Goal: Task Accomplishment & Management: Use online tool/utility

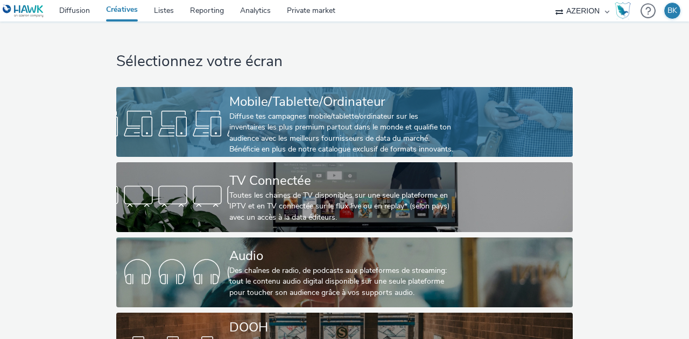
click at [293, 100] on div "Mobile/Tablette/Ordinateur" at bounding box center [342, 102] width 226 height 19
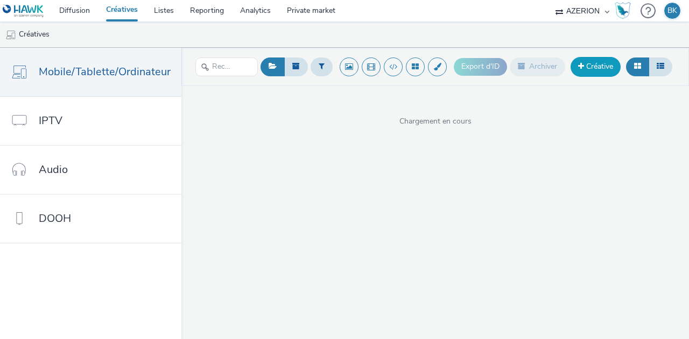
click at [593, 63] on link "Créative" at bounding box center [595, 66] width 50 height 19
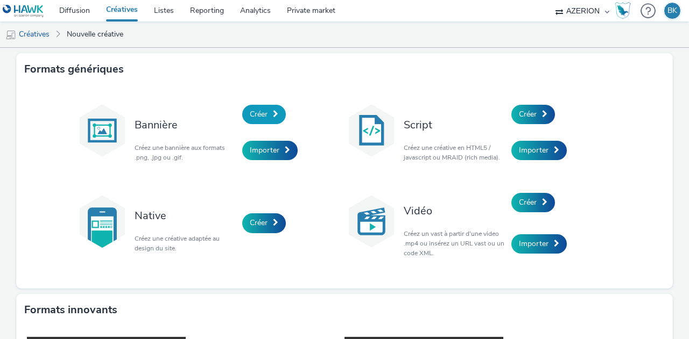
click at [266, 112] on link "Créer" at bounding box center [264, 114] width 44 height 19
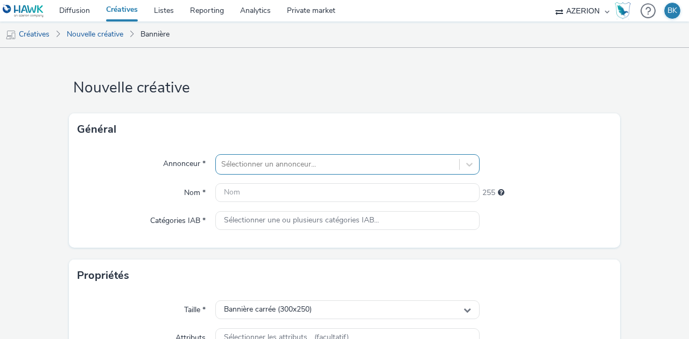
click at [257, 165] on div "Sélectionner un annonceur..." at bounding box center [347, 164] width 264 height 20
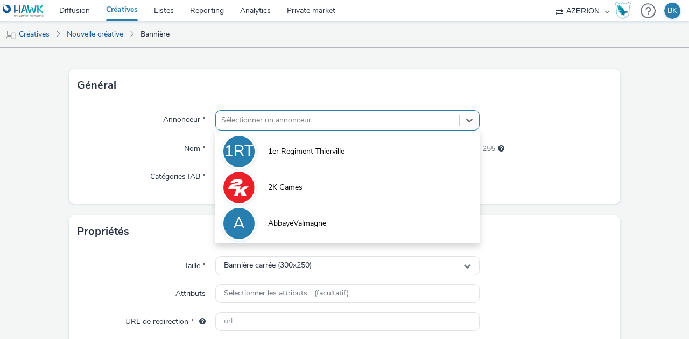
scroll to position [48, 0]
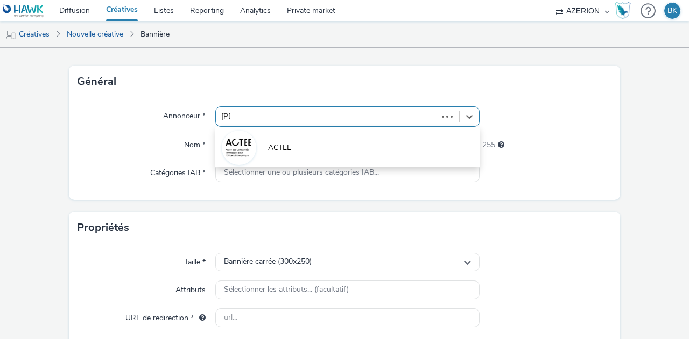
type input "tedi"
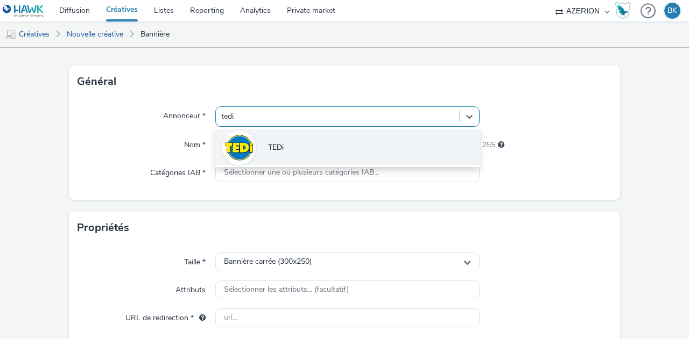
click at [271, 152] on span "TEDi" at bounding box center [276, 148] width 16 height 11
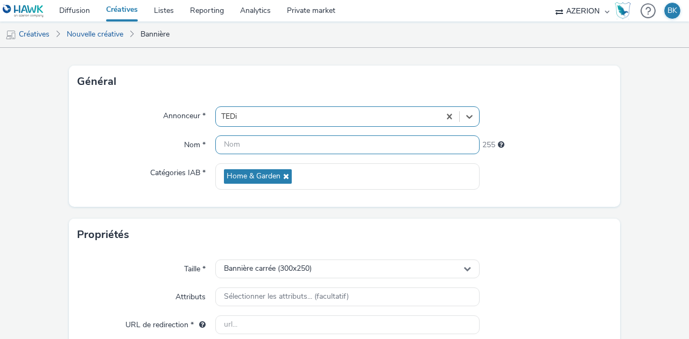
click at [264, 148] on input "text" at bounding box center [347, 145] width 264 height 19
type input "Inter_Graulhet"
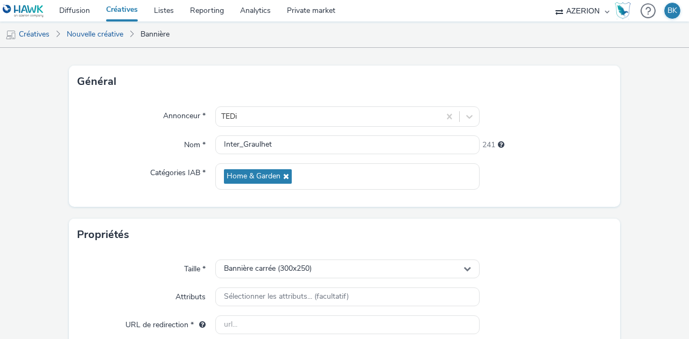
click at [516, 176] on div at bounding box center [545, 177] width 132 height 26
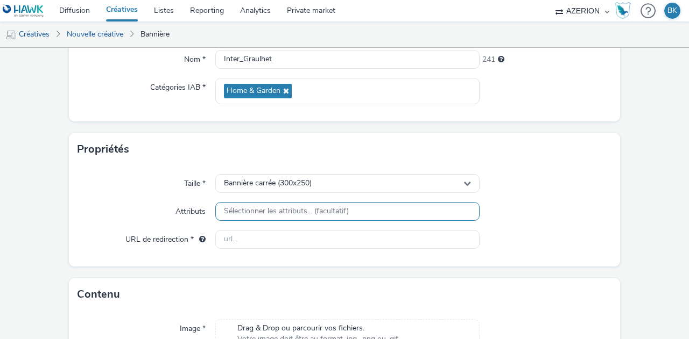
scroll to position [155, 0]
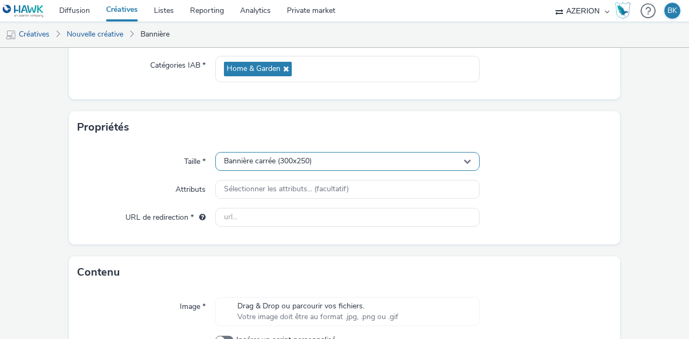
click at [316, 158] on div "Bannière carrée (300x250)" at bounding box center [347, 161] width 264 height 19
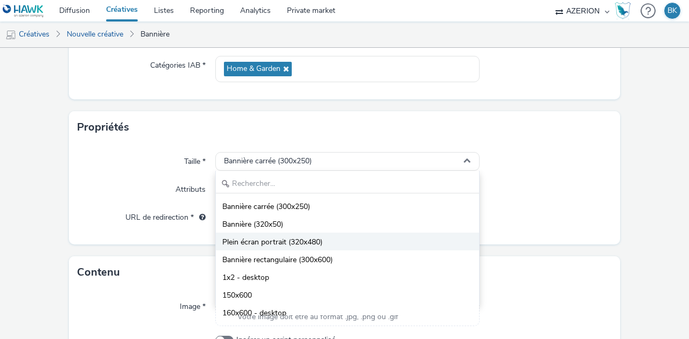
click at [318, 238] on span "Plein écran portrait (320x480)" at bounding box center [272, 242] width 100 height 11
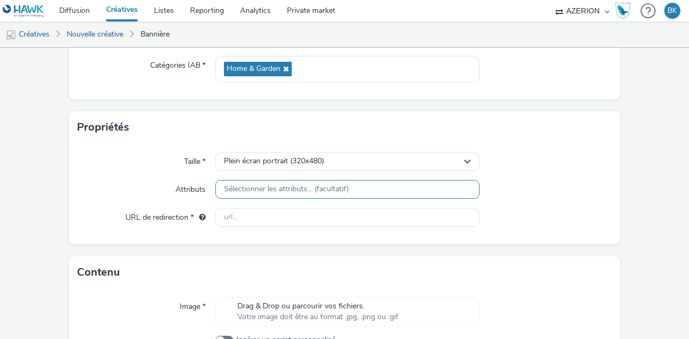
click at [317, 193] on span "Sélectionner les attributs... (facultatif)" at bounding box center [286, 189] width 125 height 9
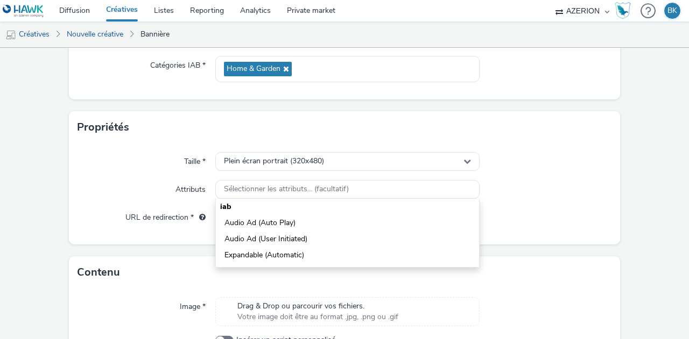
click at [61, 181] on form "Nouvelle créative Général Annonceur * TEDi Nom * Inter_Graulhet 241 Catégories …" at bounding box center [344, 152] width 689 height 520
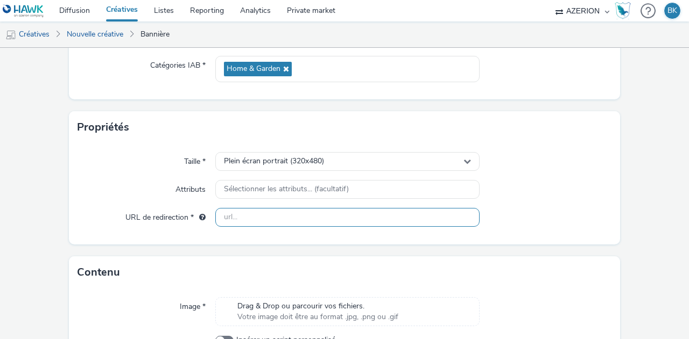
click at [287, 216] on input "text" at bounding box center [347, 217] width 264 height 19
paste input "[URL][DOMAIN_NAME]"
type input "[URL][DOMAIN_NAME]"
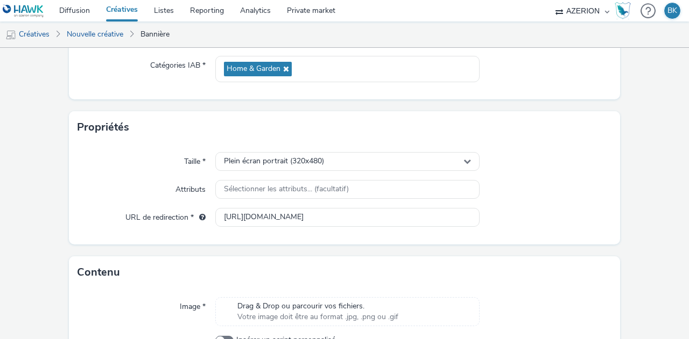
click at [563, 222] on div at bounding box center [545, 217] width 132 height 19
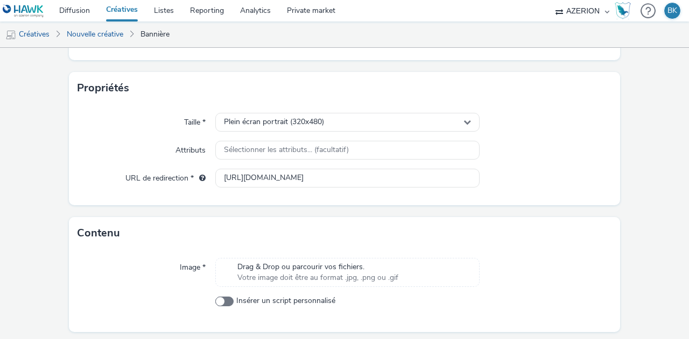
scroll to position [227, 0]
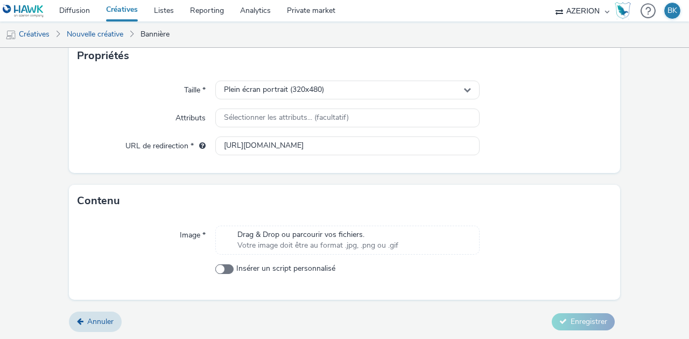
click at [325, 243] on span "Votre image doit être au format .jpg, .png ou .gif" at bounding box center [317, 245] width 161 height 11
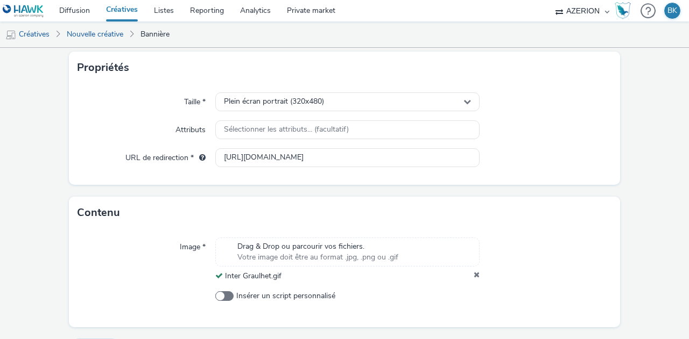
scroll to position [242, 0]
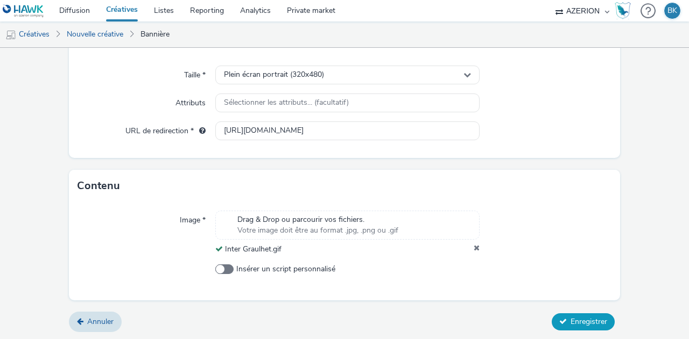
click at [567, 316] on button "Enregistrer" at bounding box center [582, 322] width 63 height 17
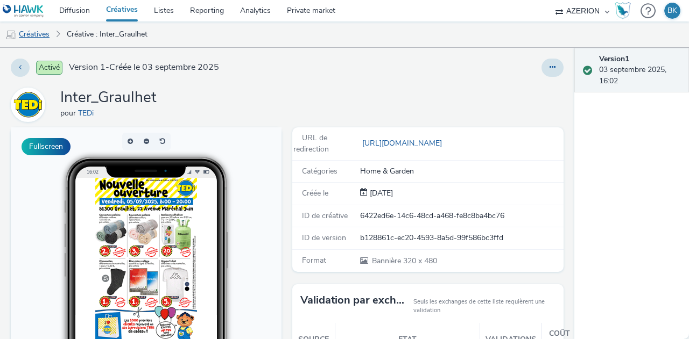
click at [44, 34] on link "Créatives" at bounding box center [27, 35] width 55 height 26
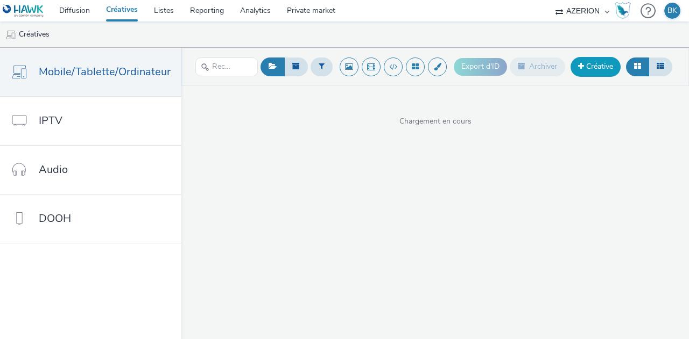
click at [600, 68] on link "Créative" at bounding box center [595, 66] width 50 height 19
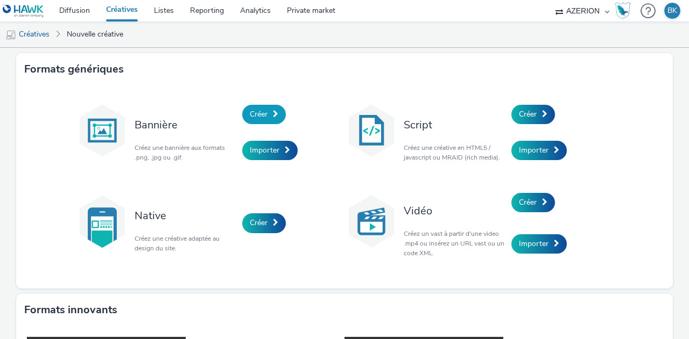
click at [251, 115] on span "Créer" at bounding box center [259, 114] width 18 height 10
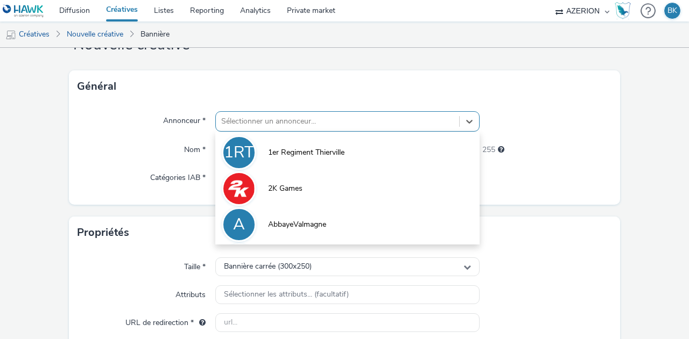
click at [269, 132] on div "option 1er Regiment Thierville focused, 1 of 10. 10 results available. Use Up a…" at bounding box center [347, 121] width 264 height 20
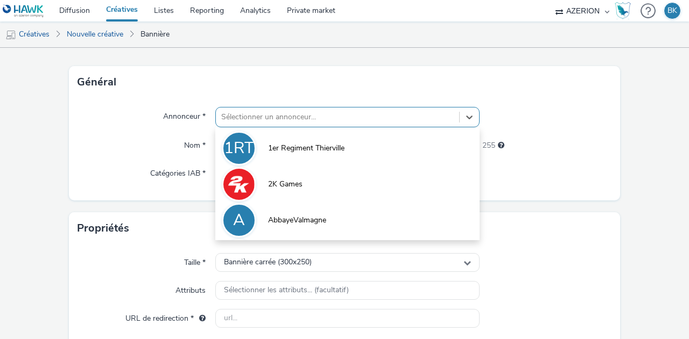
scroll to position [48, 0]
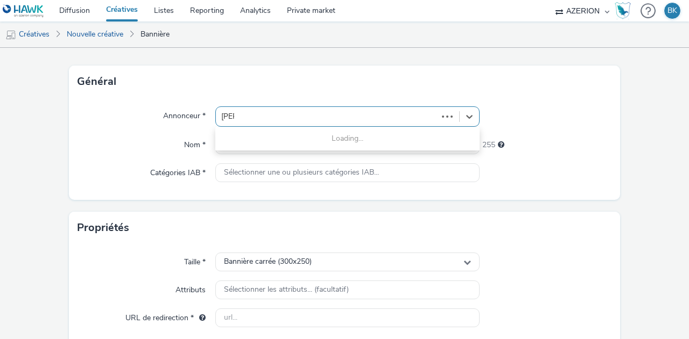
type input "tedi"
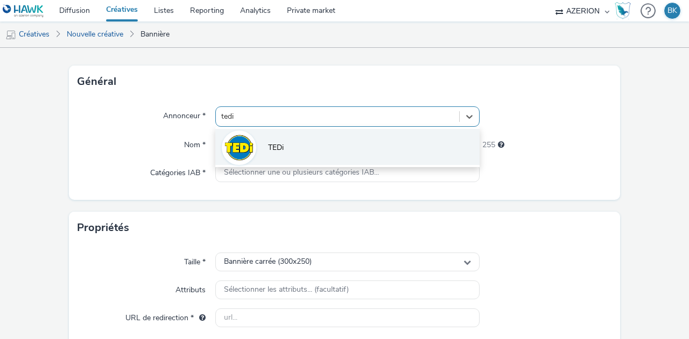
click at [277, 150] on span "TEDi" at bounding box center [276, 148] width 16 height 11
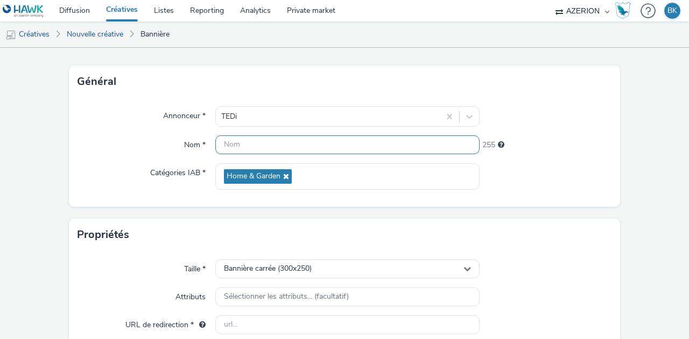
click at [277, 150] on input "text" at bounding box center [347, 145] width 264 height 19
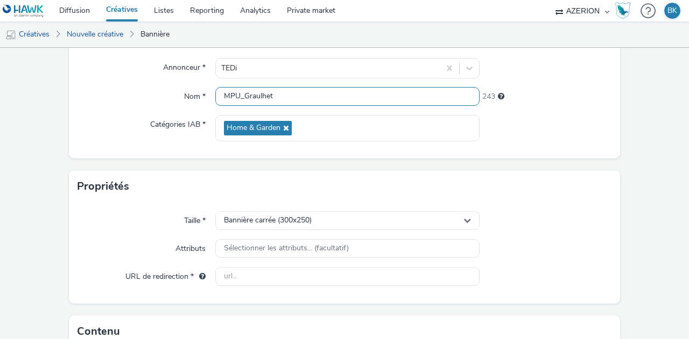
scroll to position [155, 0]
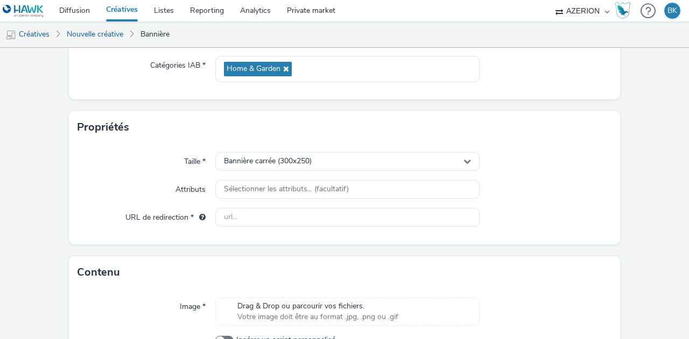
type input "MPU_Graulhet"
click at [601, 189] on div at bounding box center [545, 189] width 132 height 19
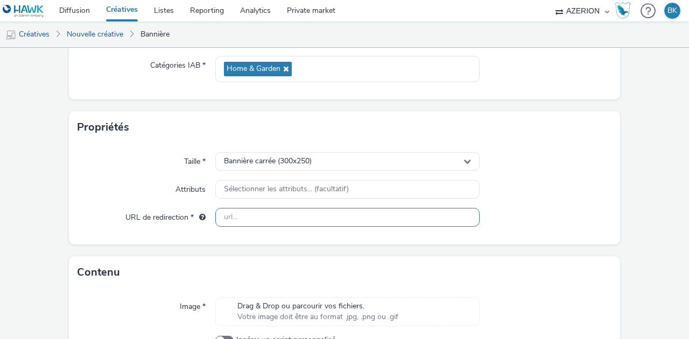
click at [359, 213] on input "text" at bounding box center [347, 217] width 264 height 19
paste input "[URL][DOMAIN_NAME]"
type input "[URL][DOMAIN_NAME]"
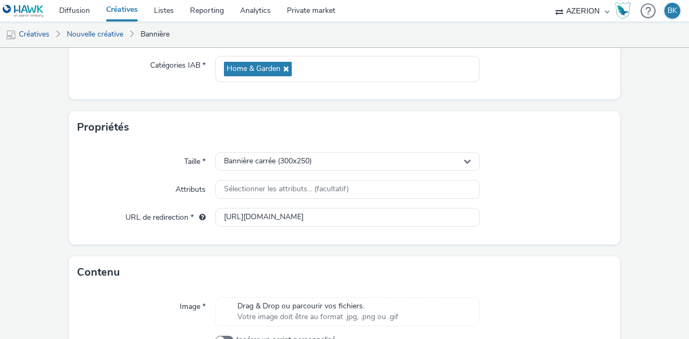
click at [544, 238] on div "Taille * Bannière carrée (300x250) Attributs Sélectionner les attributs... (fac…" at bounding box center [344, 194] width 551 height 101
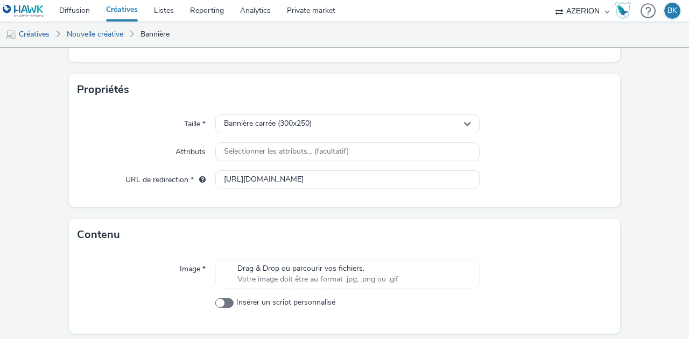
scroll to position [227, 0]
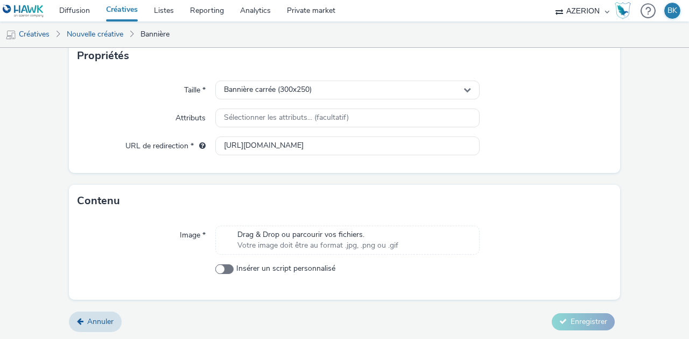
click at [346, 234] on span "Drag & Drop ou parcourir vos fichiers." at bounding box center [317, 235] width 161 height 11
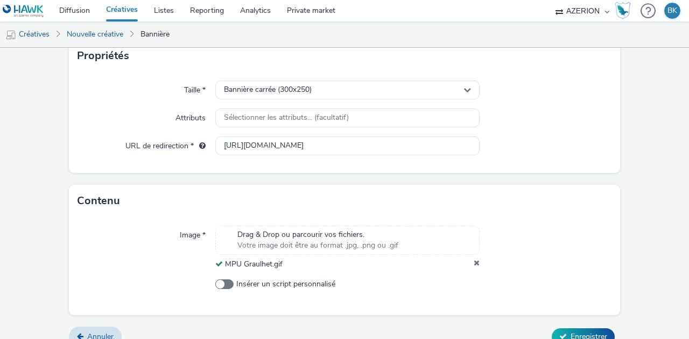
scroll to position [242, 0]
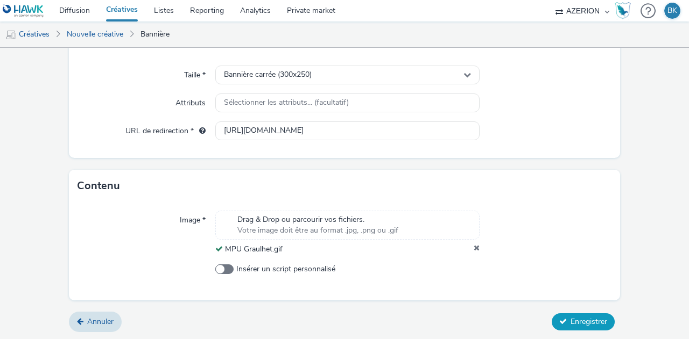
click at [574, 317] on span "Enregistrer" at bounding box center [588, 322] width 37 height 10
